Goal: Communication & Community: Participate in discussion

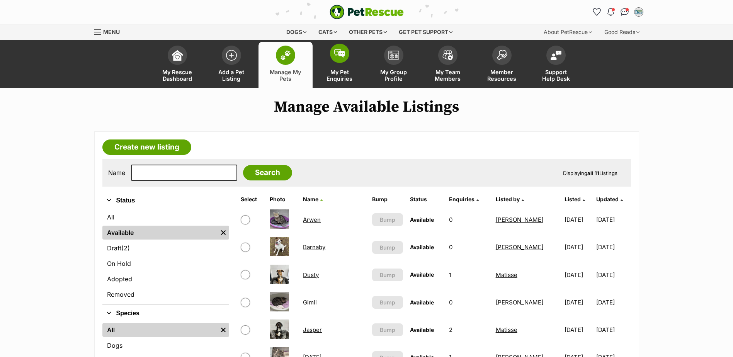
drag, startPoint x: 328, startPoint y: 53, endPoint x: 330, endPoint y: 58, distance: 5.0
click at [328, 53] on link "My Pet Enquiries" at bounding box center [340, 65] width 54 height 46
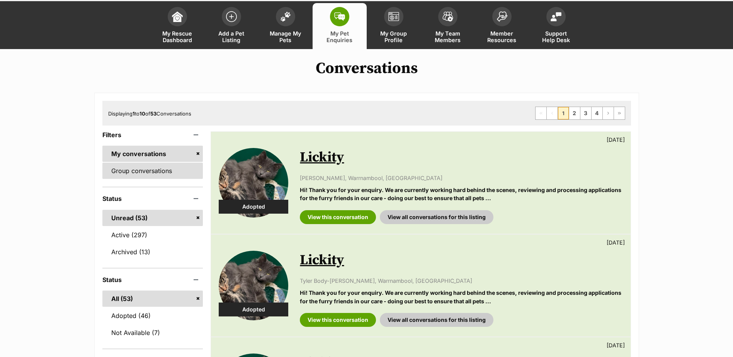
click at [151, 172] on link "Group conversations" at bounding box center [152, 171] width 101 height 16
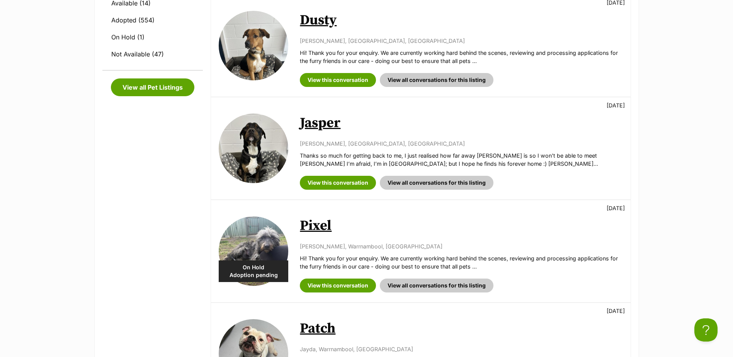
scroll to position [309, 0]
